Goal: Information Seeking & Learning: Learn about a topic

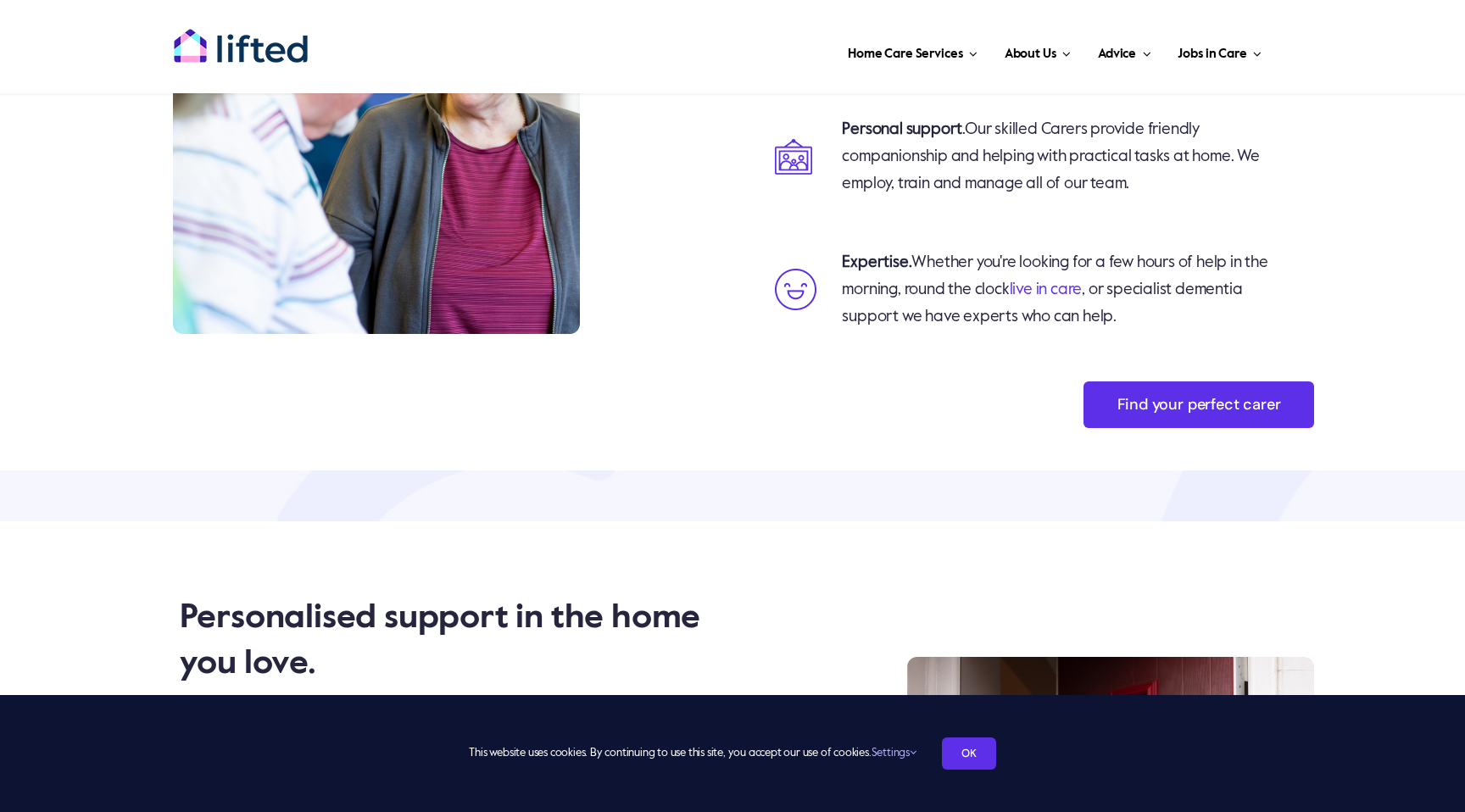
scroll to position [2738, 0]
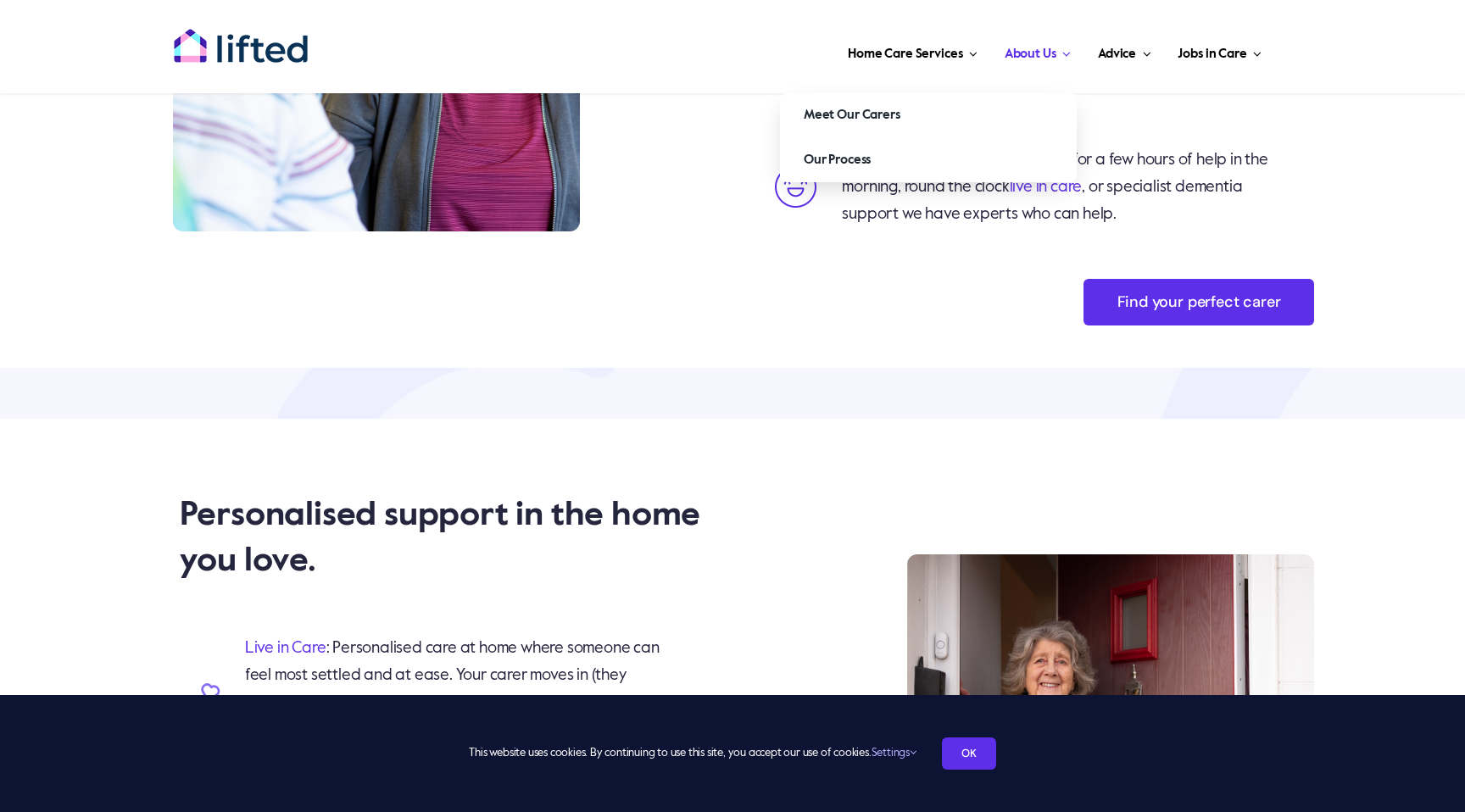
click at [1030, 39] on link "About Us" at bounding box center [1038, 50] width 76 height 51
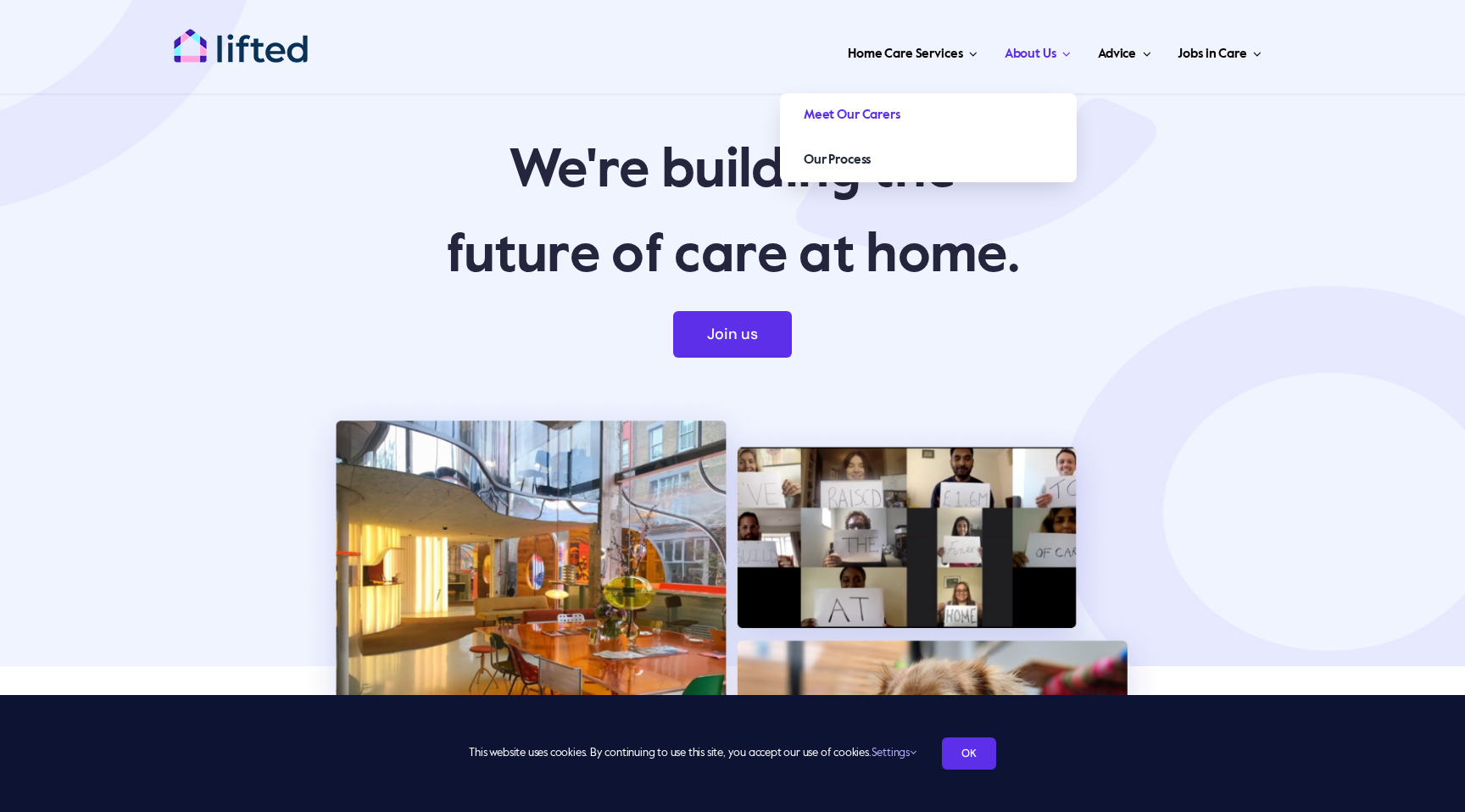
click at [907, 110] on link "Meet Our Carers" at bounding box center [928, 115] width 297 height 44
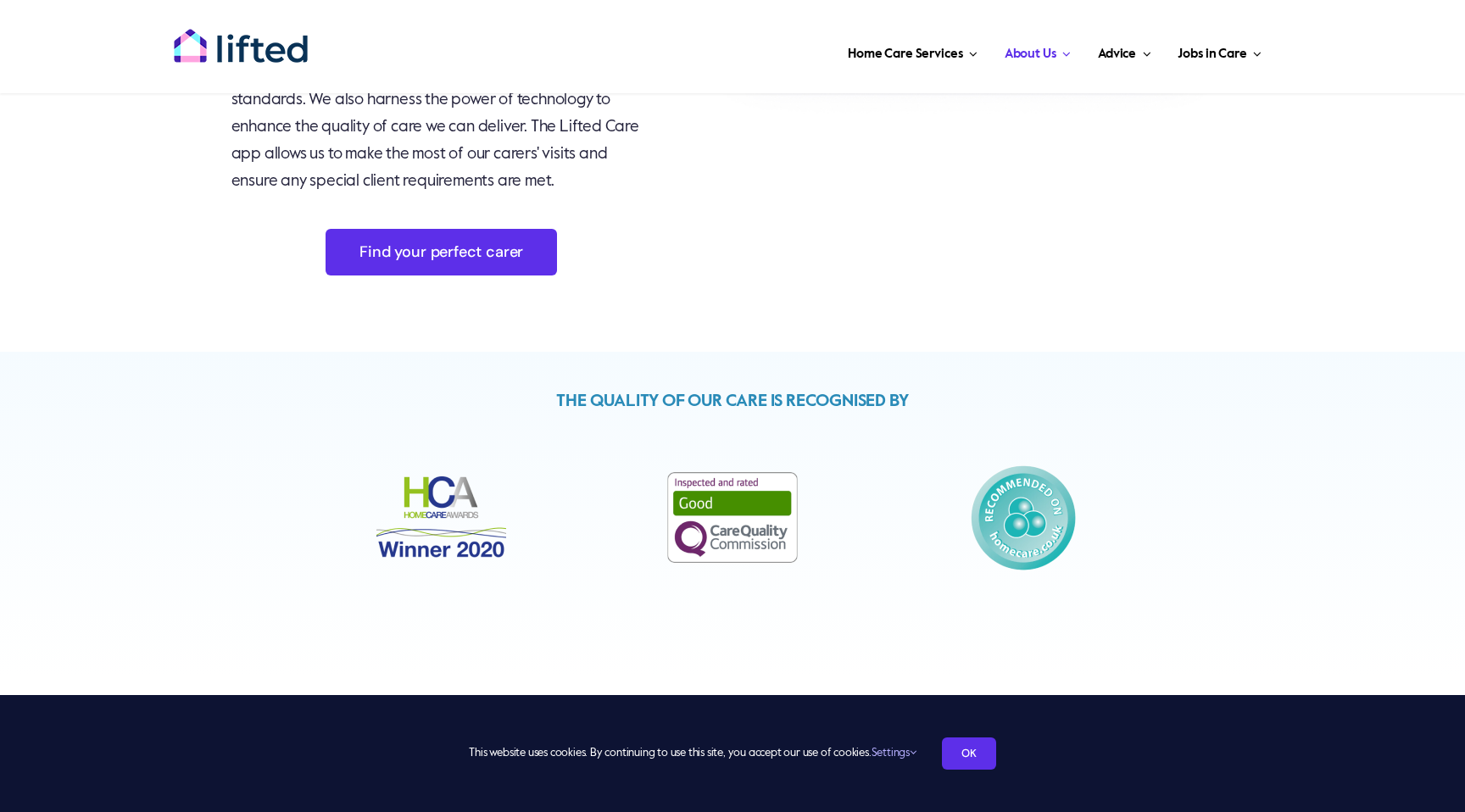
scroll to position [4907, 0]
